Goal: Task Accomplishment & Management: Use online tool/utility

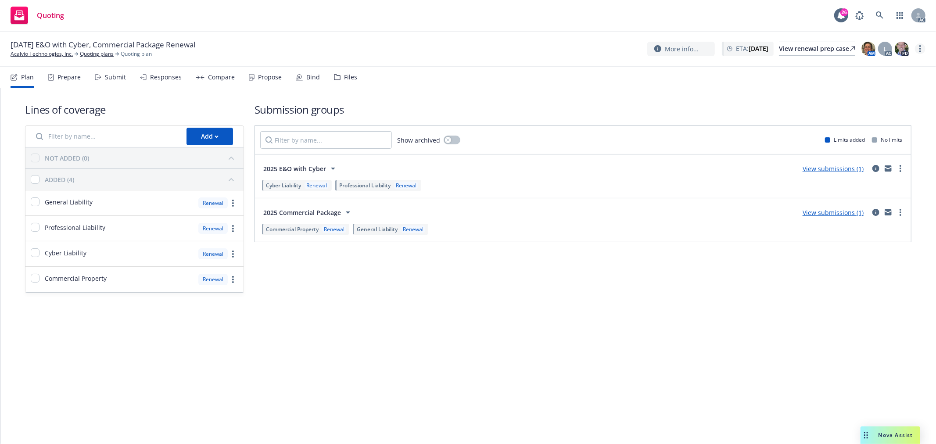
click at [922, 49] on link "more" at bounding box center [920, 48] width 11 height 11
click at [883, 68] on link "Copy logging email" at bounding box center [877, 67] width 98 height 18
